Goal: Find specific page/section: Locate a particular part of the current website

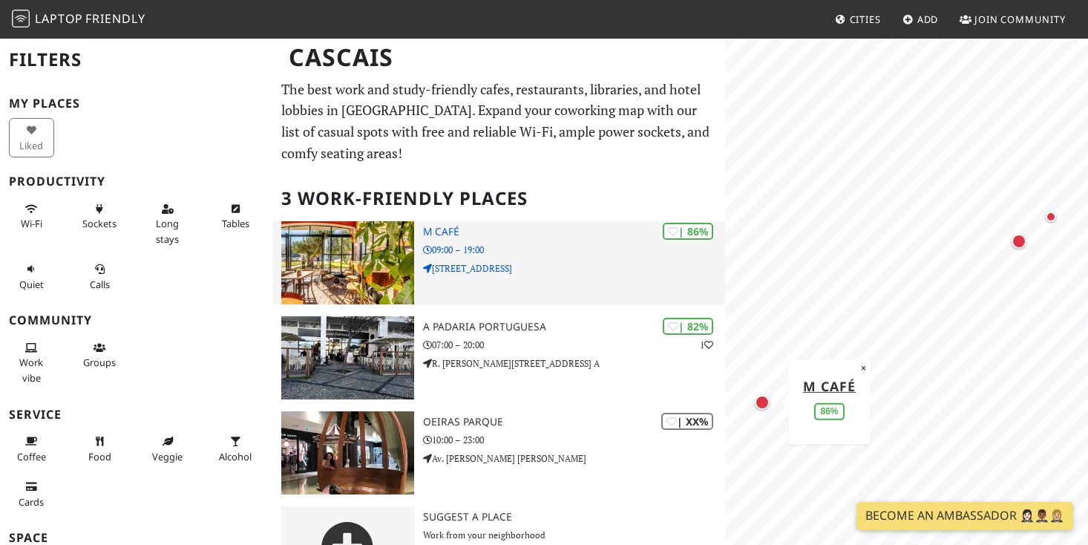
click at [504, 261] on p "[STREET_ADDRESS]" at bounding box center [574, 268] width 302 height 14
click at [510, 268] on p "[STREET_ADDRESS]" at bounding box center [574, 268] width 302 height 14
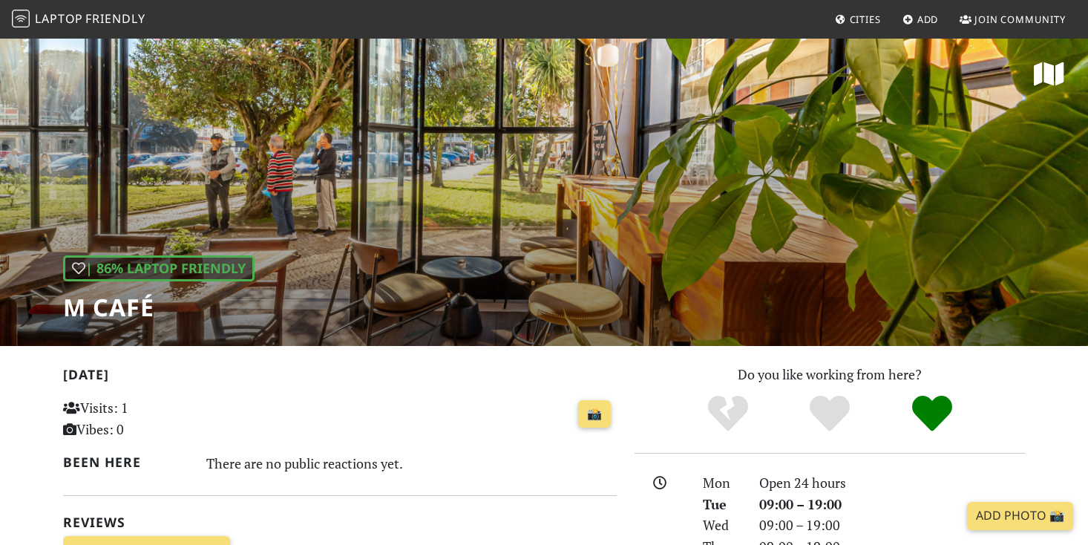
click at [86, 308] on h1 "M Café" at bounding box center [159, 307] width 192 height 28
